Goal: Task Accomplishment & Management: Use online tool/utility

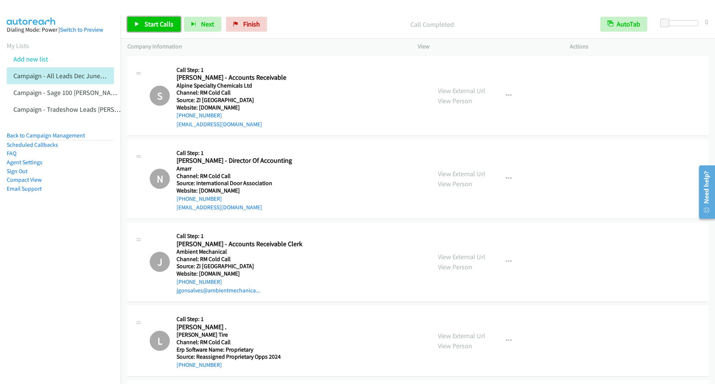
drag, startPoint x: 0, startPoint y: 0, endPoint x: 155, endPoint y: 28, distance: 157.4
click at [155, 28] on span "Start Calls" at bounding box center [158, 24] width 29 height 9
click at [145, 24] on span "Pause" at bounding box center [152, 24] width 17 height 9
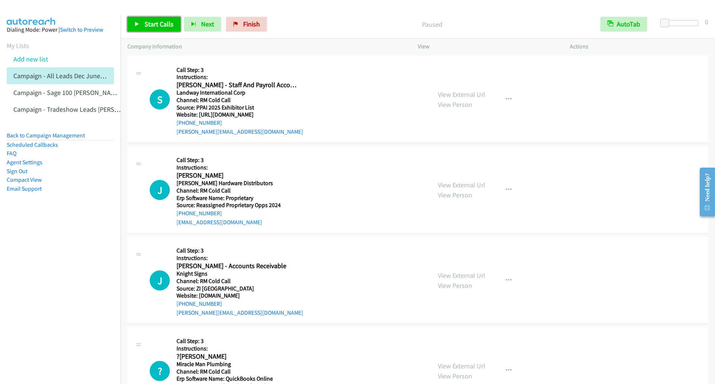
click at [128, 19] on link "Start Calls" at bounding box center [153, 24] width 53 height 15
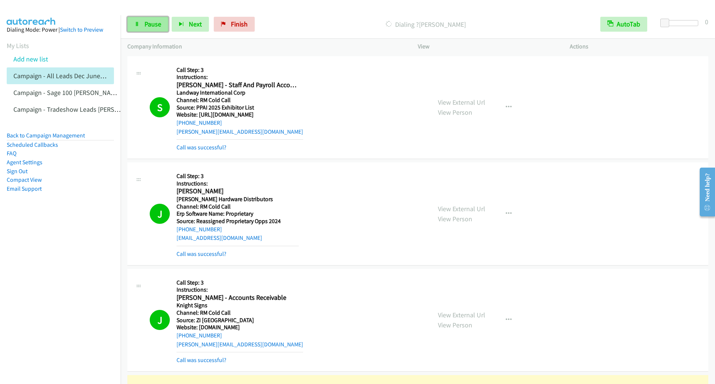
click at [139, 25] on icon at bounding box center [136, 24] width 5 height 5
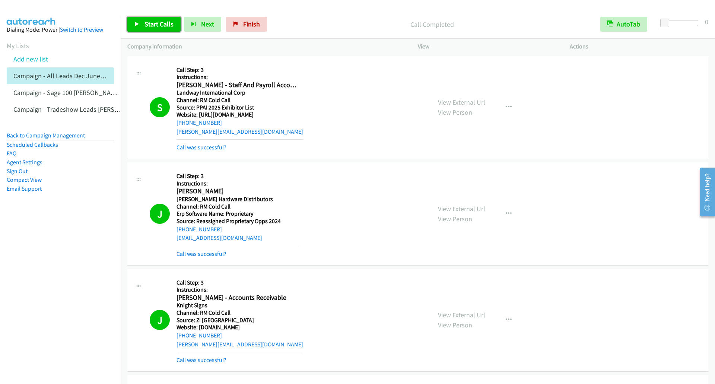
click at [141, 22] on link "Start Calls" at bounding box center [153, 24] width 53 height 15
click at [138, 24] on icon at bounding box center [136, 24] width 5 height 5
click at [131, 25] on link "Start Calls" at bounding box center [153, 24] width 53 height 15
click at [142, 20] on link "Pause" at bounding box center [147, 24] width 41 height 15
click at [140, 24] on link "Start Calls" at bounding box center [153, 24] width 53 height 15
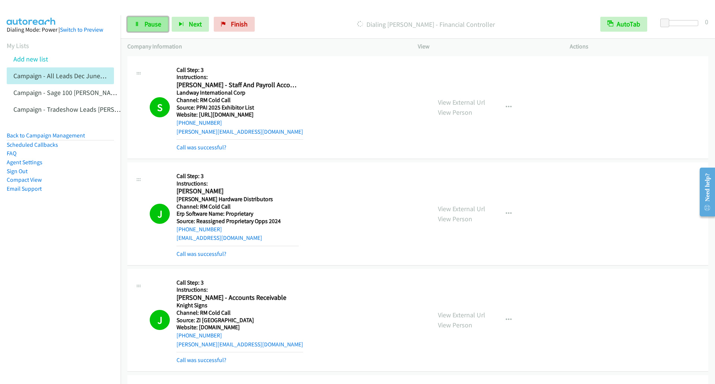
click at [143, 23] on link "Pause" at bounding box center [147, 24] width 41 height 15
click at [137, 25] on icon at bounding box center [136, 24] width 5 height 5
click at [140, 28] on link "Pause" at bounding box center [147, 24] width 41 height 15
